Goal: Information Seeking & Learning: Learn about a topic

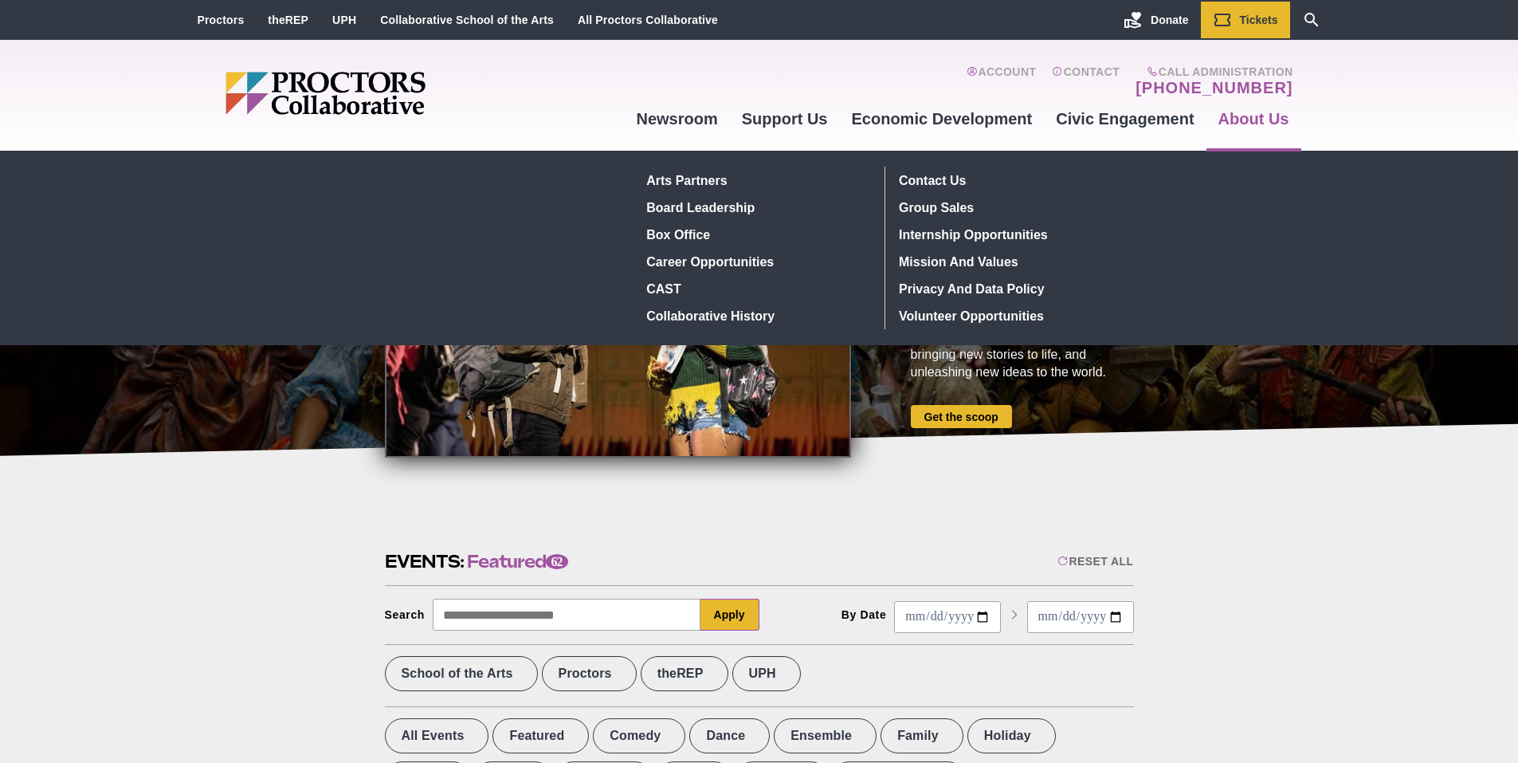
click at [1260, 112] on link "About Us" at bounding box center [1254, 118] width 95 height 43
click at [1235, 110] on link "About Us" at bounding box center [1254, 118] width 95 height 43
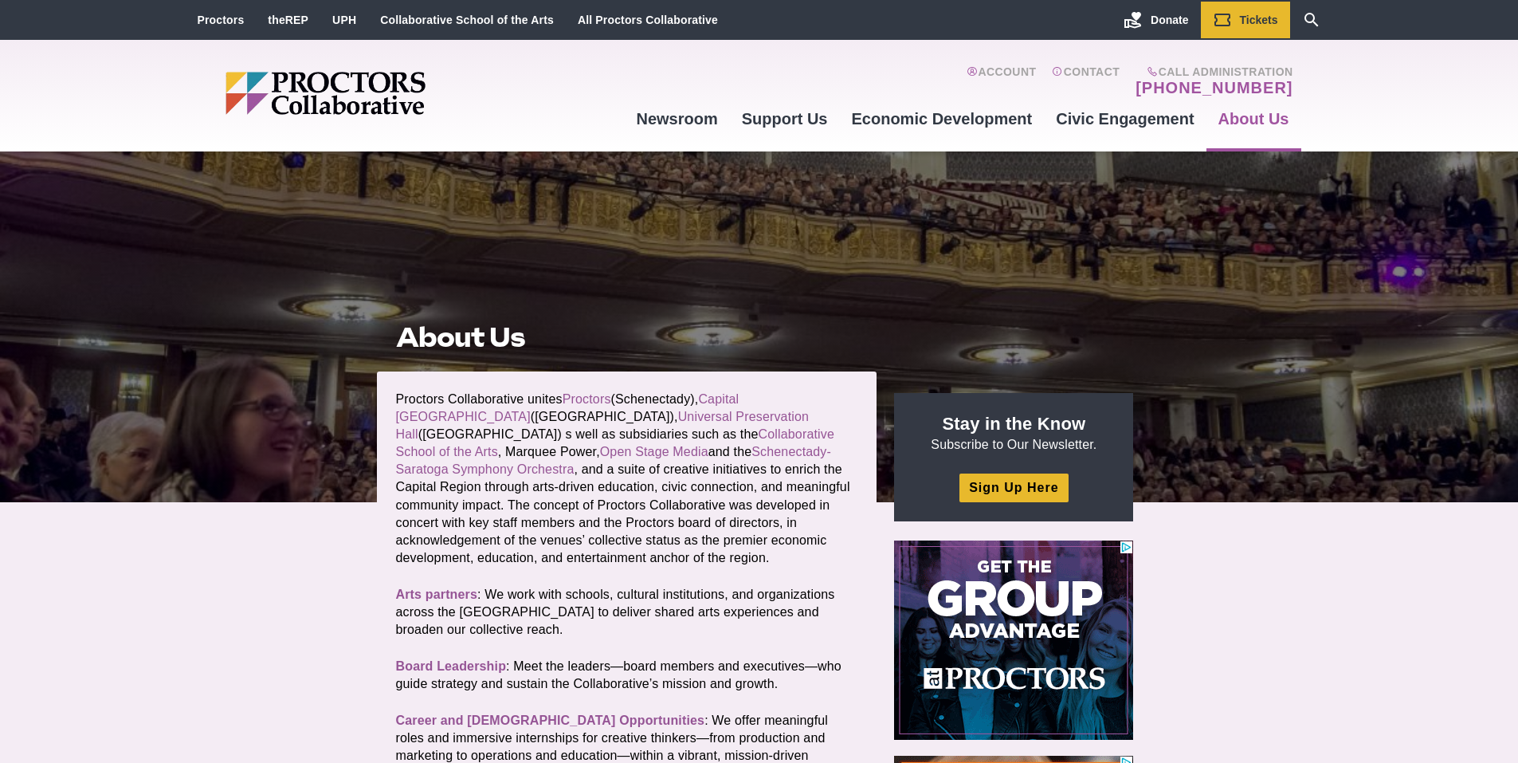
scroll to position [80, 0]
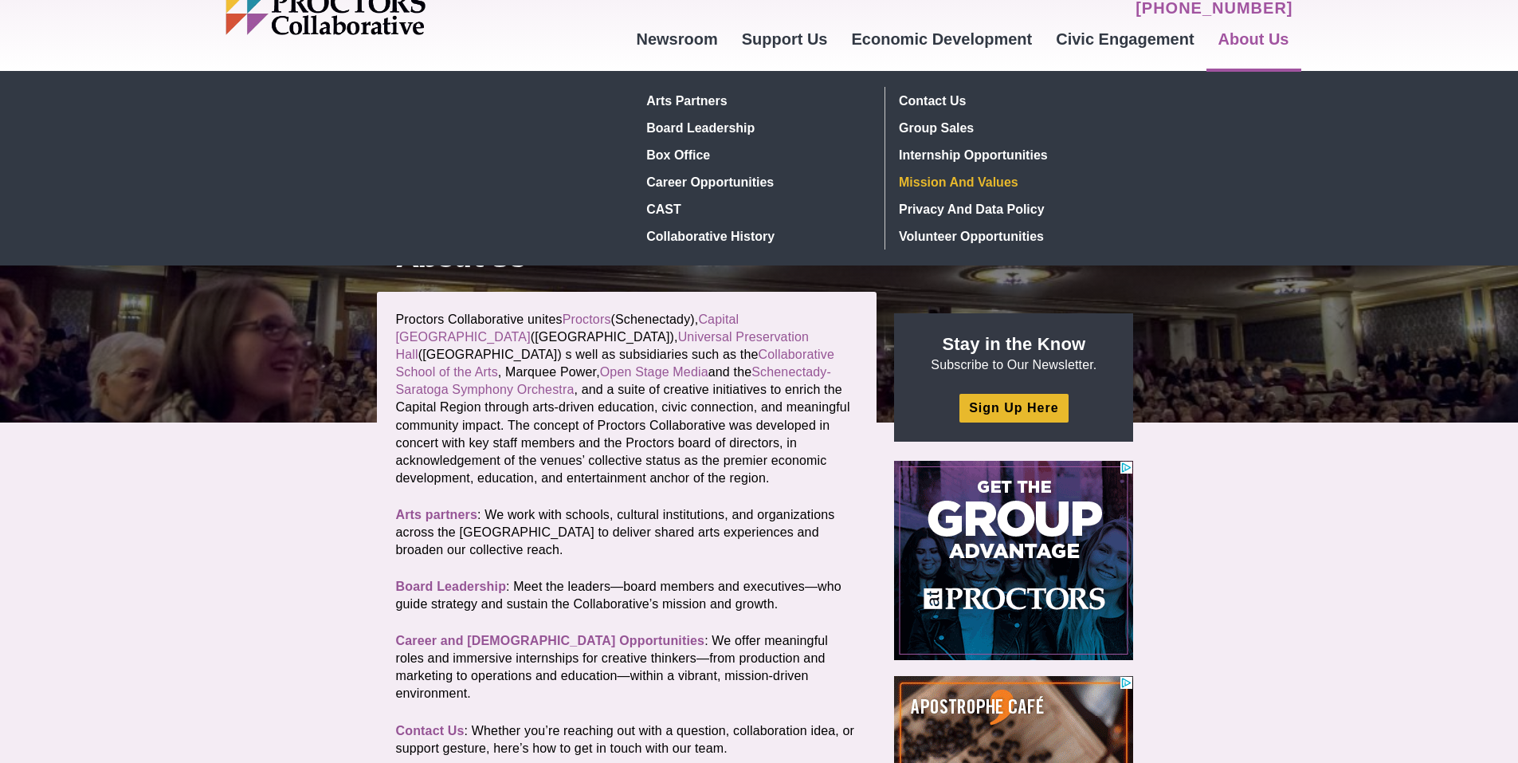
click at [968, 177] on link "Mission and Values" at bounding box center [1009, 181] width 233 height 27
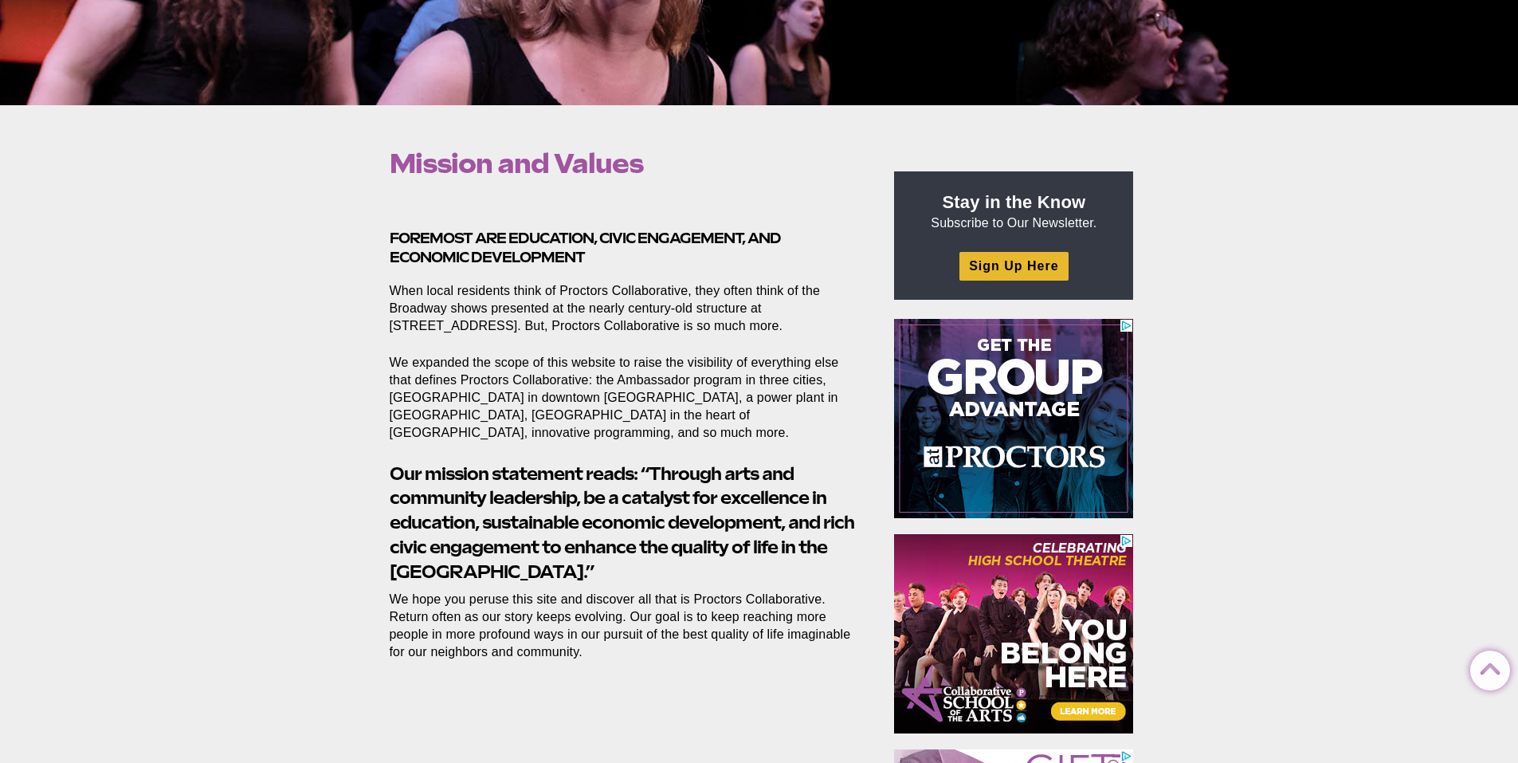
scroll to position [398, 0]
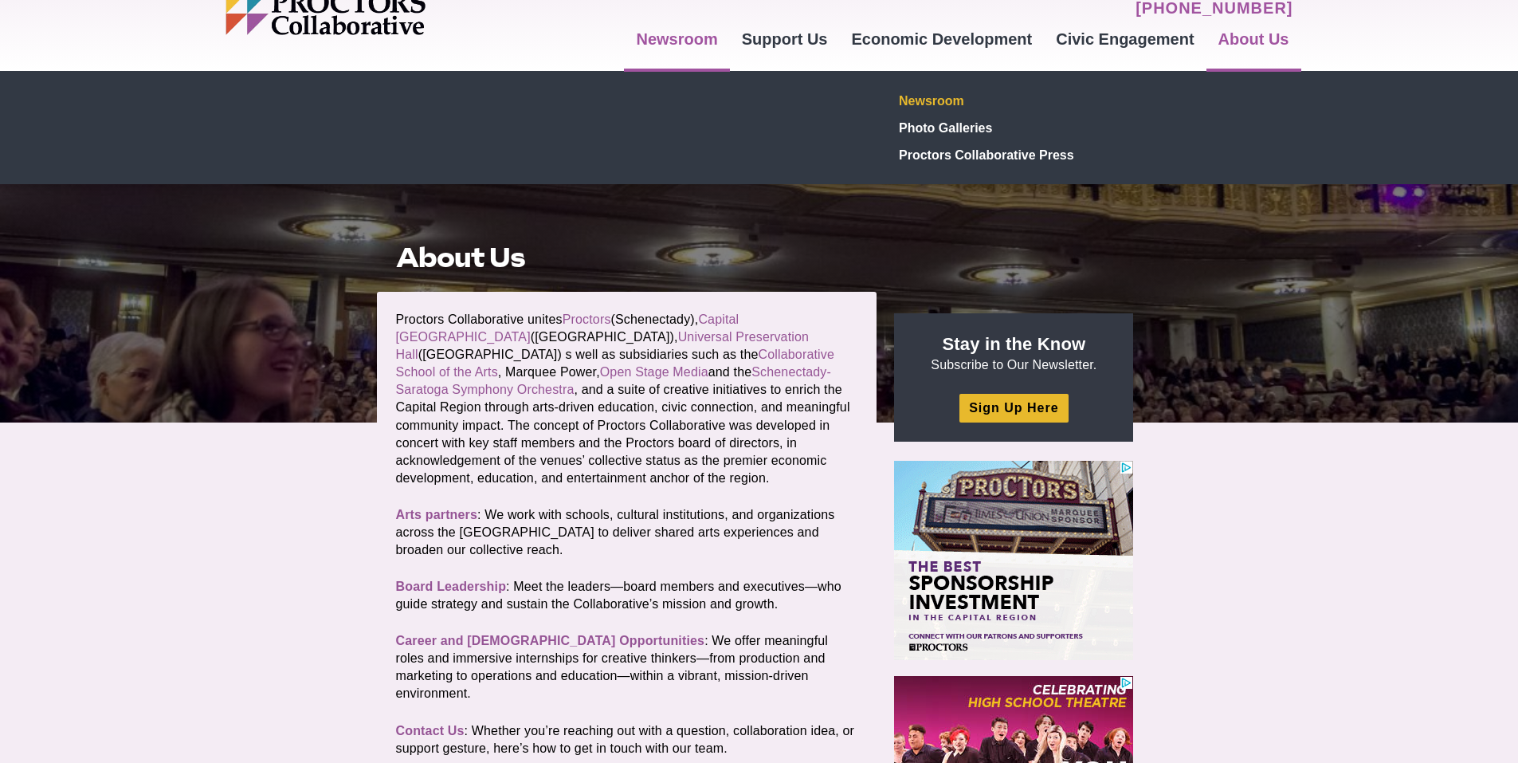
click at [956, 97] on link "Newsroom" at bounding box center [1009, 100] width 233 height 27
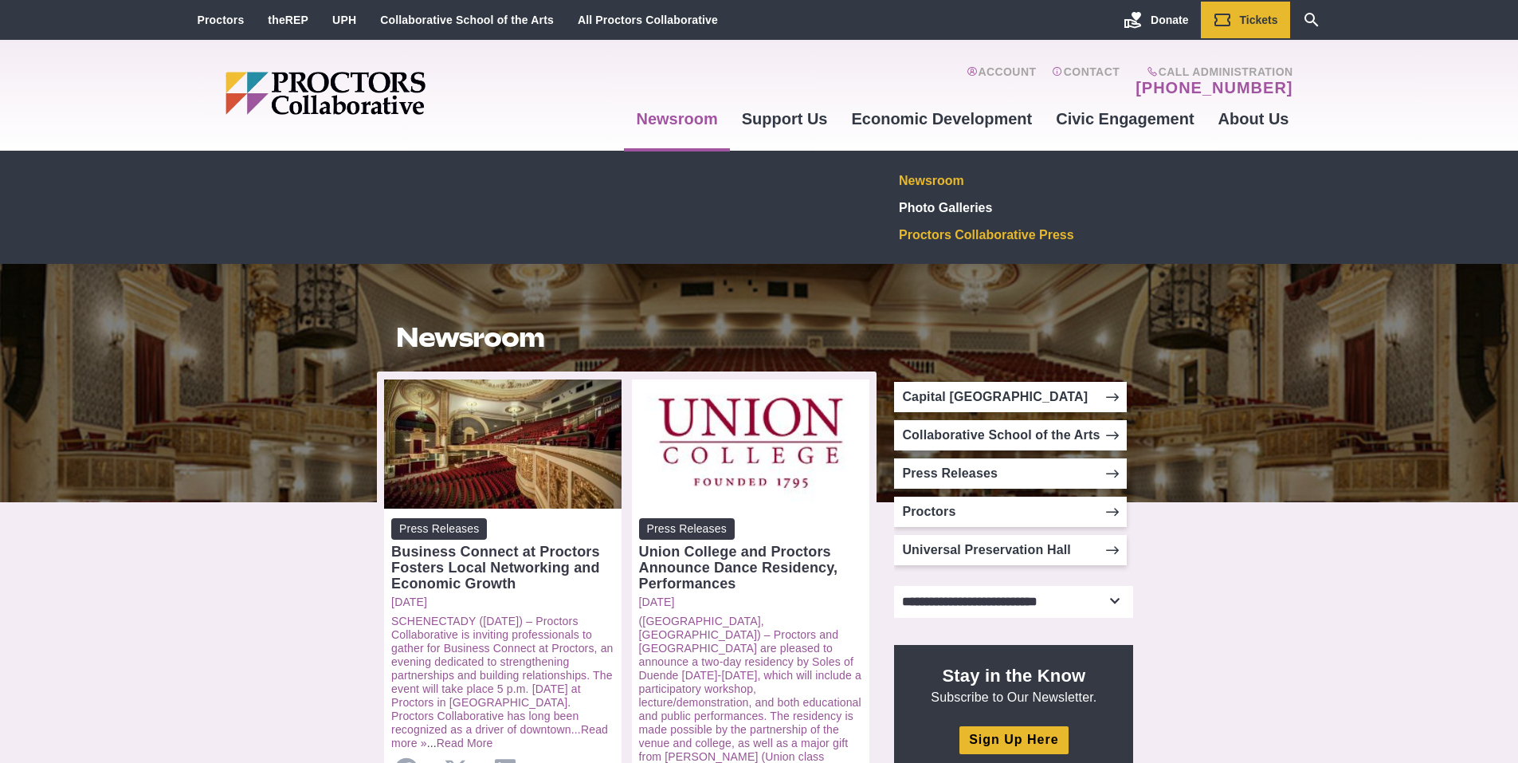
click at [928, 233] on link "Proctors Collaborative Press" at bounding box center [1009, 234] width 233 height 27
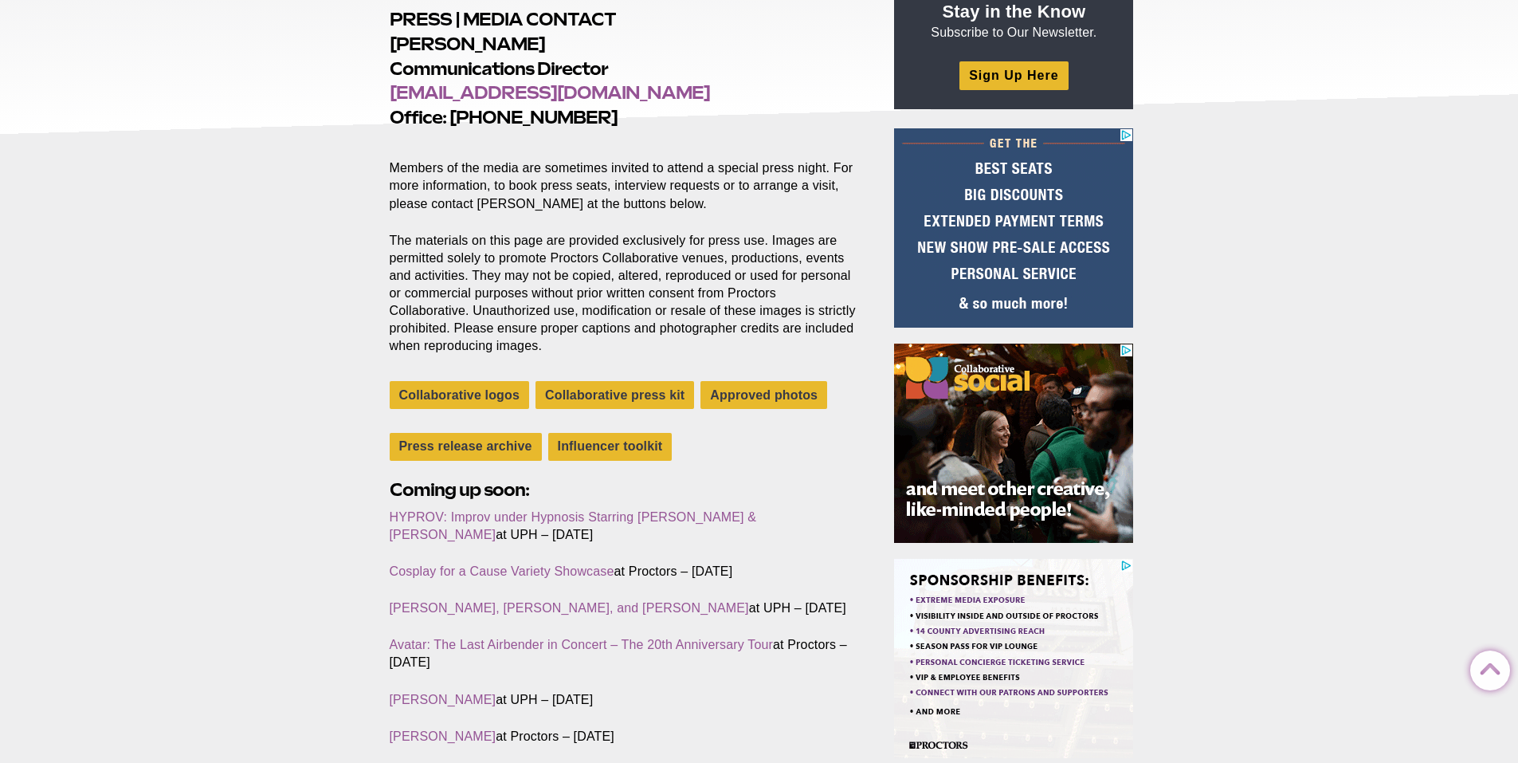
scroll to position [159, 0]
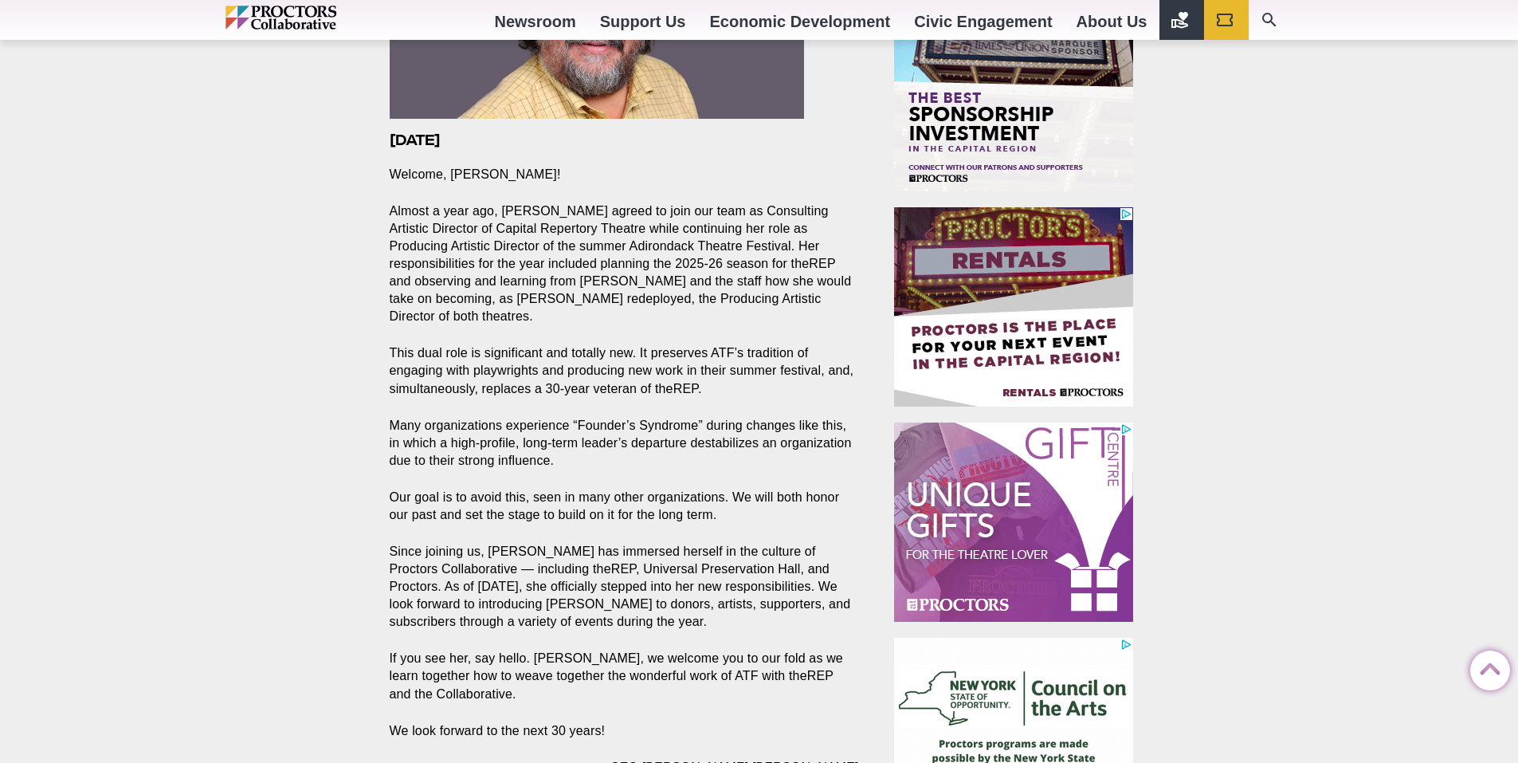
scroll to position [717, 0]
